Goal: Find contact information: Find contact information

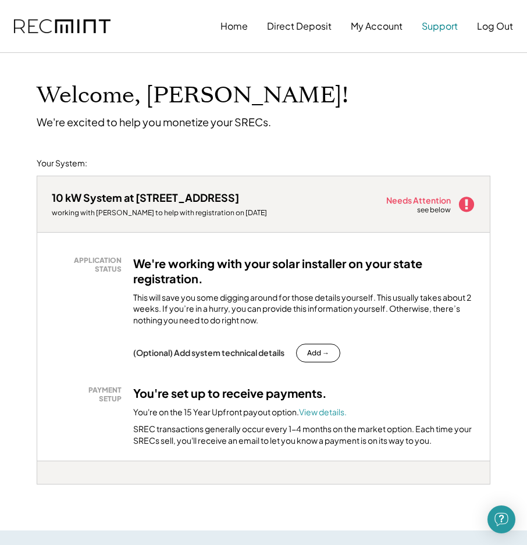
click at [447, 24] on button "Support" at bounding box center [440, 26] width 36 height 23
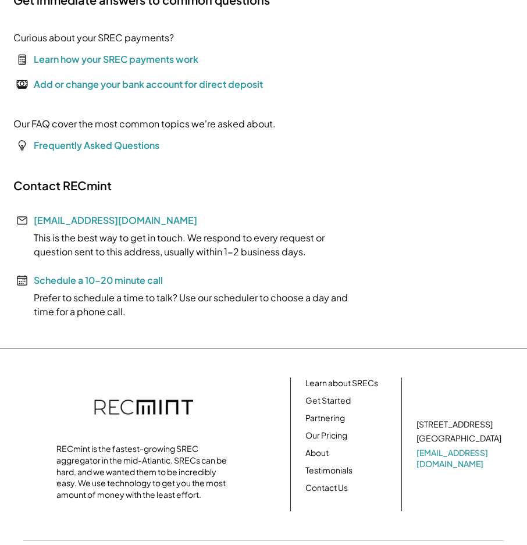
scroll to position [174, 0]
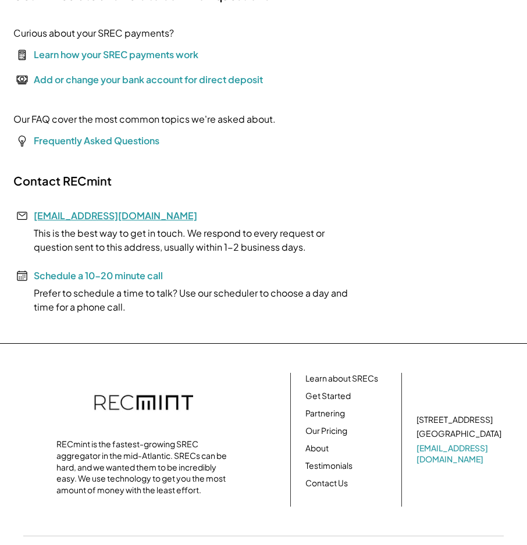
click at [99, 212] on link "[EMAIL_ADDRESS][DOMAIN_NAME]" at bounding box center [115, 215] width 163 height 12
click at [79, 212] on link "[EMAIL_ADDRESS][DOMAIN_NAME]" at bounding box center [115, 215] width 163 height 12
drag, startPoint x: 124, startPoint y: 213, endPoint x: 16, endPoint y: 212, distance: 108.7
click at [16, 212] on div "Contact RECmint help@recmint.com This is the best way to get in touch. We respo…" at bounding box center [187, 243] width 349 height 141
copy link "[EMAIL_ADDRESS][DOMAIN_NAME]"
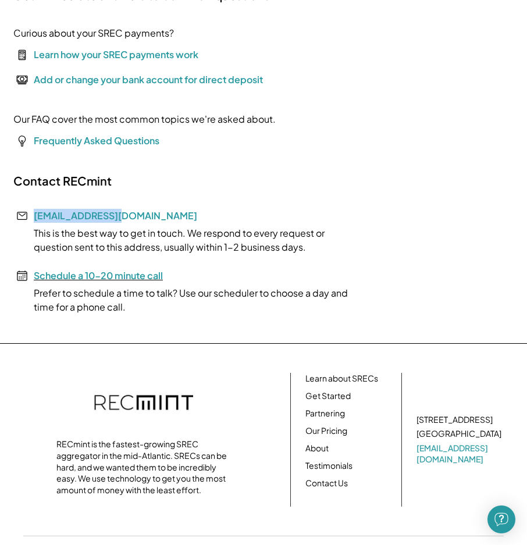
click at [133, 274] on font "Schedule a 10-20 minute call" at bounding box center [98, 275] width 129 height 12
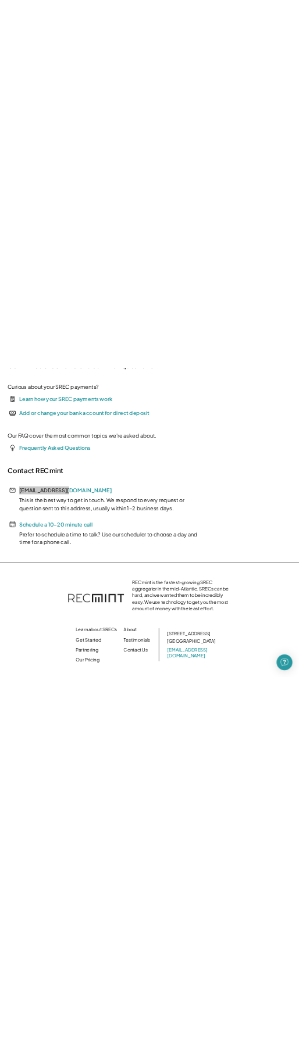
scroll to position [0, 0]
